Goal: Check status: Check status

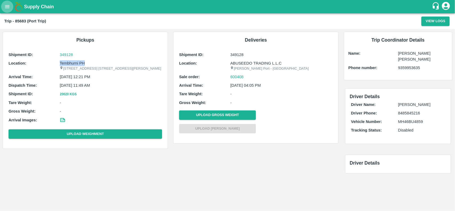
click at [4, 7] on icon "open drawer" at bounding box center [7, 7] width 6 height 6
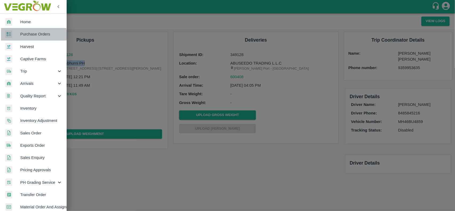
click at [28, 35] on span "Purchase Orders" at bounding box center [41, 34] width 42 height 6
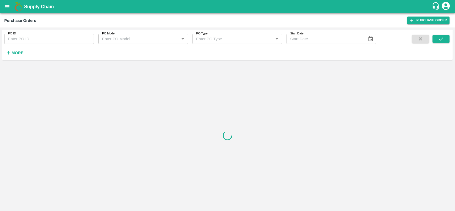
click at [53, 39] on input "PO ID" at bounding box center [49, 39] width 90 height 10
paste input "162411"
click at [53, 39] on input "162411" at bounding box center [49, 39] width 90 height 10
type input "162411"
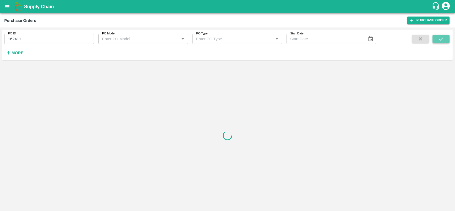
click at [439, 39] on icon "submit" at bounding box center [441, 39] width 6 height 6
click at [441, 38] on icon "submit" at bounding box center [441, 39] width 6 height 6
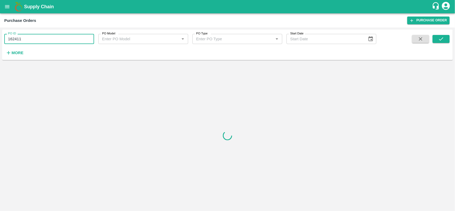
click at [48, 40] on input "162411" at bounding box center [49, 39] width 90 height 10
paste input "text"
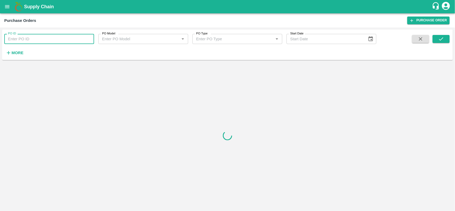
type input "162411"
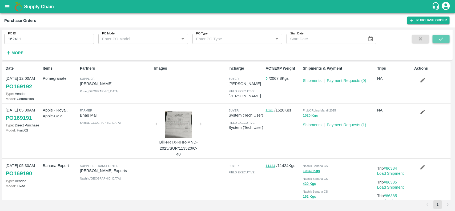
click at [441, 42] on icon "submit" at bounding box center [441, 39] width 6 height 6
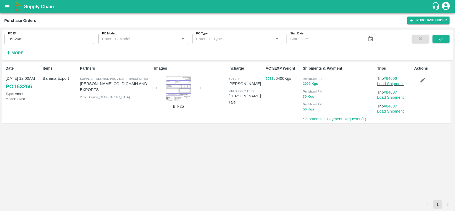
click at [56, 41] on input "163266" at bounding box center [49, 39] width 90 height 10
paste input "text"
click at [437, 38] on button "submit" at bounding box center [440, 39] width 17 height 8
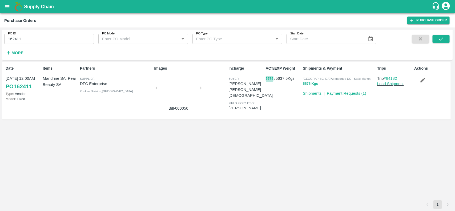
click at [267, 76] on button "5575" at bounding box center [269, 79] width 8 height 6
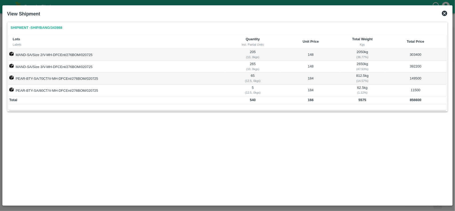
click at [444, 13] on icon at bounding box center [444, 13] width 6 height 6
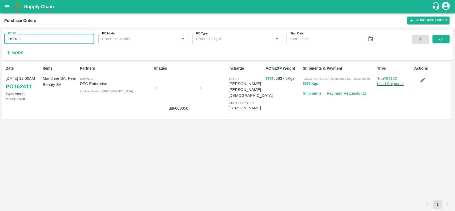
click at [61, 39] on input "162411" at bounding box center [49, 39] width 90 height 10
paste input "text"
click at [61, 39] on input "165930" at bounding box center [49, 39] width 90 height 10
type input "165930"
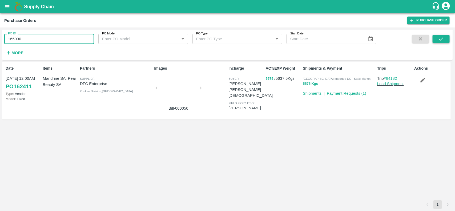
click at [439, 41] on icon "submit" at bounding box center [441, 39] width 6 height 6
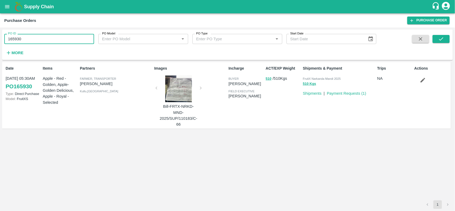
click at [42, 43] on input "165930" at bounding box center [49, 39] width 90 height 10
paste input "text"
click at [42, 43] on input "140" at bounding box center [49, 39] width 90 height 10
click at [83, 39] on input "140" at bounding box center [49, 39] width 90 height 10
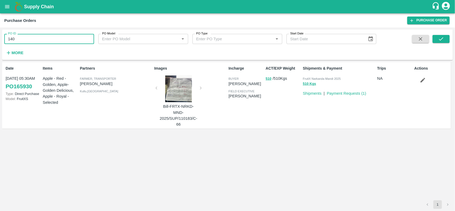
click at [83, 39] on input "140" at bounding box center [49, 39] width 90 height 10
paste input "text"
click at [83, 39] on input "165735" at bounding box center [49, 39] width 90 height 10
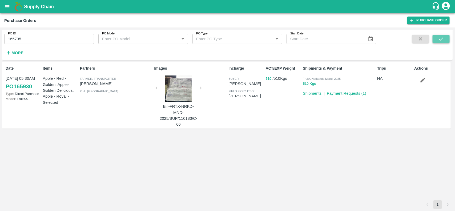
click at [447, 37] on button "submit" at bounding box center [440, 39] width 17 height 8
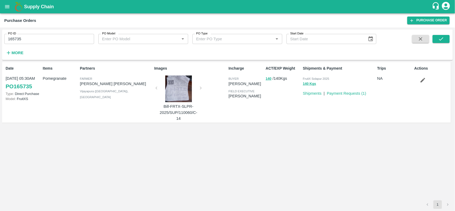
click at [28, 36] on input "165735" at bounding box center [49, 39] width 90 height 10
paste input "text"
click at [28, 36] on input "164937" at bounding box center [49, 39] width 90 height 10
click at [441, 42] on icon "submit" at bounding box center [441, 39] width 6 height 6
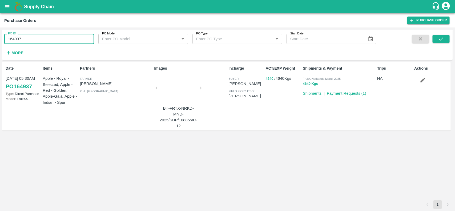
click at [44, 36] on input "164937" at bounding box center [49, 39] width 90 height 10
paste input "text"
click at [44, 36] on input "165475" at bounding box center [49, 39] width 90 height 10
type input "165475"
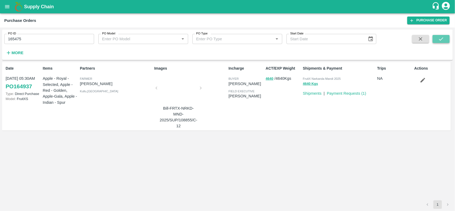
click at [439, 38] on icon "submit" at bounding box center [441, 39] width 6 height 6
